Goal: Check status

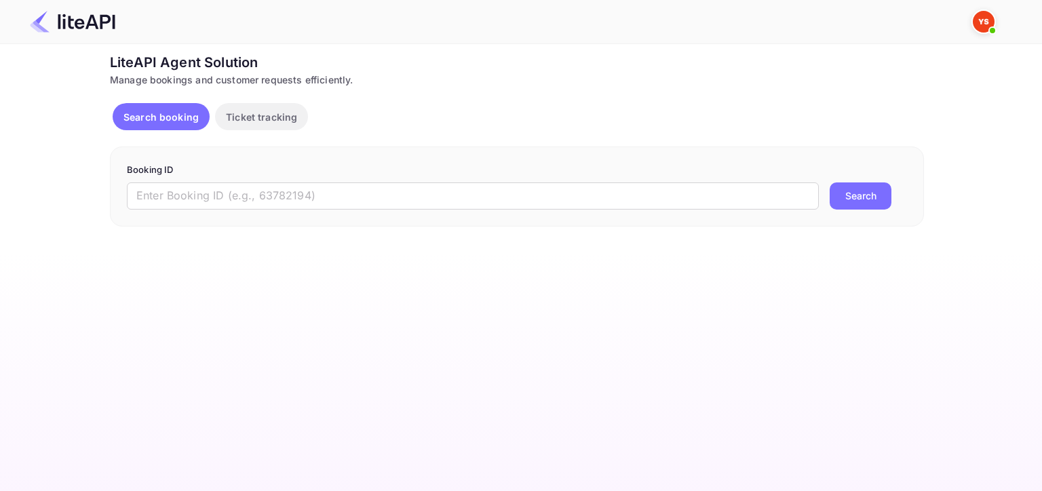
click at [252, 169] on p "Booking ID" at bounding box center [517, 171] width 780 height 14
click at [259, 193] on input "text" at bounding box center [473, 196] width 692 height 27
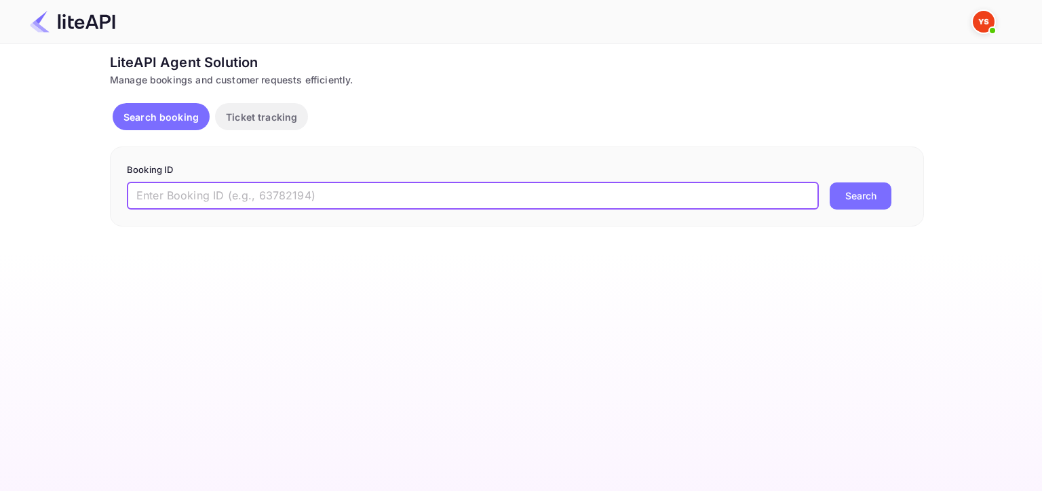
paste input "8082887"
type input "8082887"
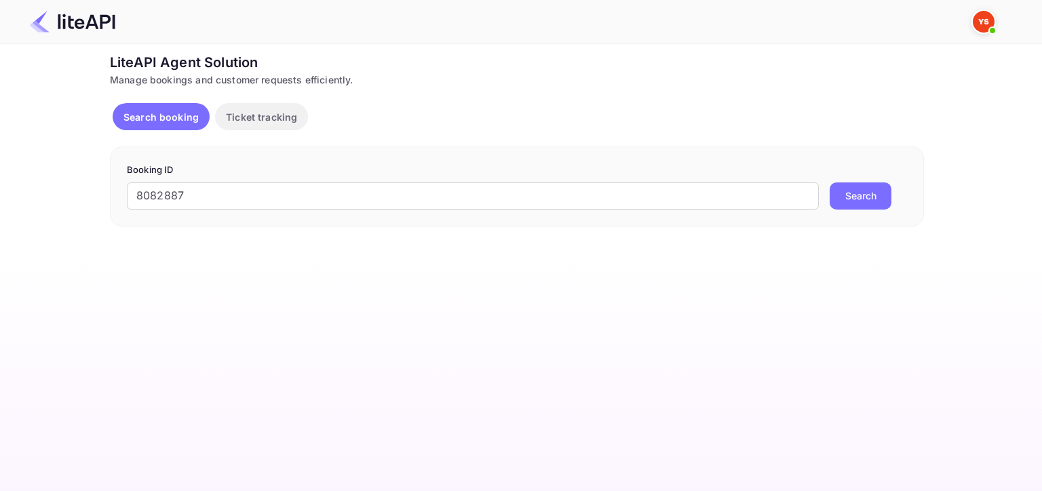
click at [835, 195] on button "Search" at bounding box center [861, 196] width 62 height 27
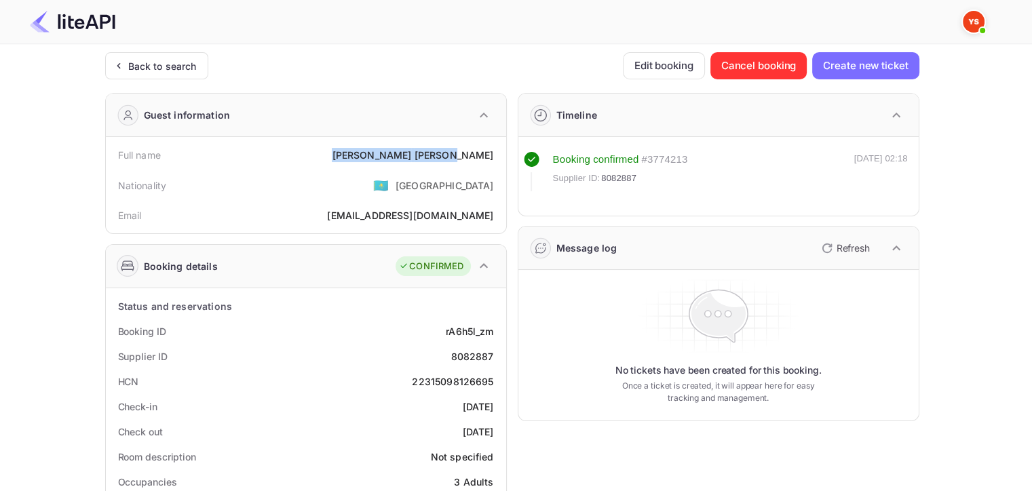
drag, startPoint x: 424, startPoint y: 155, endPoint x: 494, endPoint y: 152, distance: 70.0
click at [494, 152] on div "Full name [PERSON_NAME]" at bounding box center [306, 155] width 390 height 25
copy div "[PERSON_NAME]"
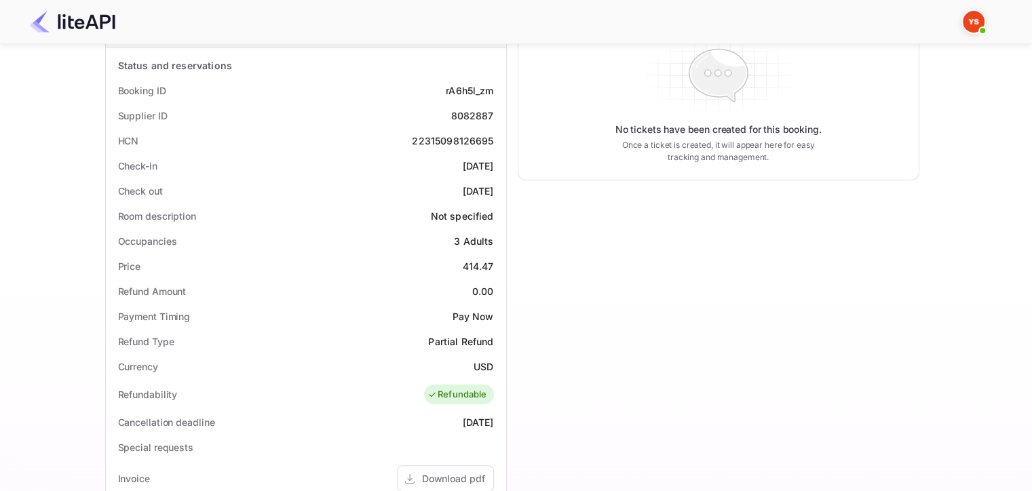
scroll to position [271, 0]
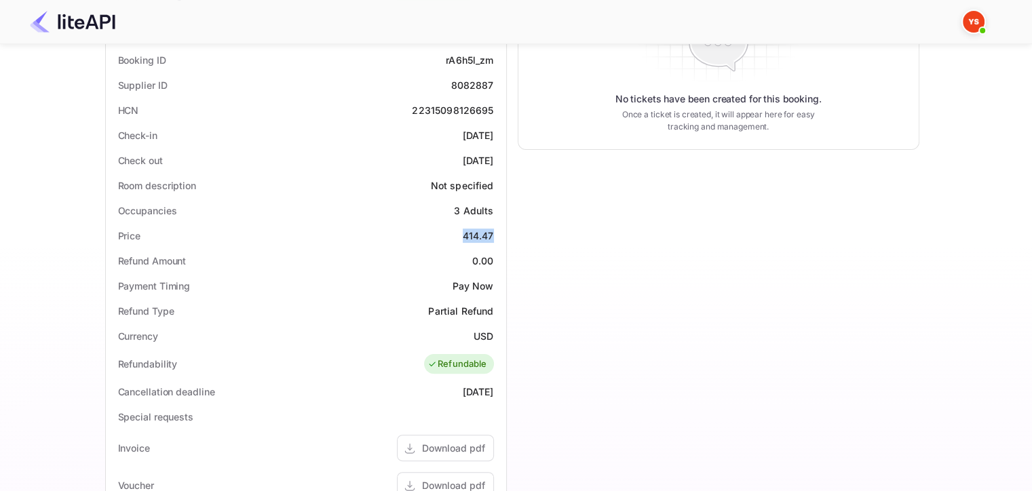
drag, startPoint x: 460, startPoint y: 231, endPoint x: 500, endPoint y: 235, distance: 39.5
click at [500, 235] on div "Price 414.47" at bounding box center [306, 235] width 390 height 25
copy div "414.47"
